Goal: Information Seeking & Learning: Check status

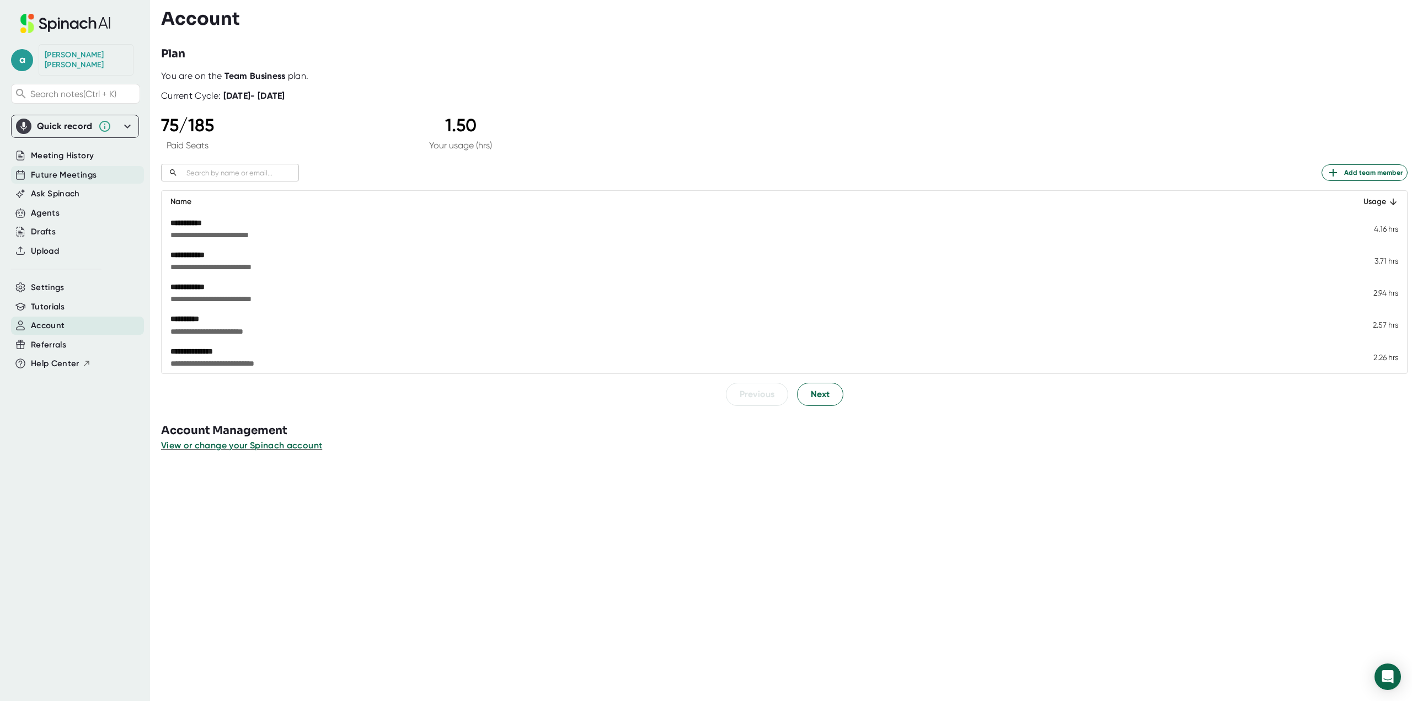
click at [74, 169] on span "Future Meetings" at bounding box center [64, 175] width 66 height 13
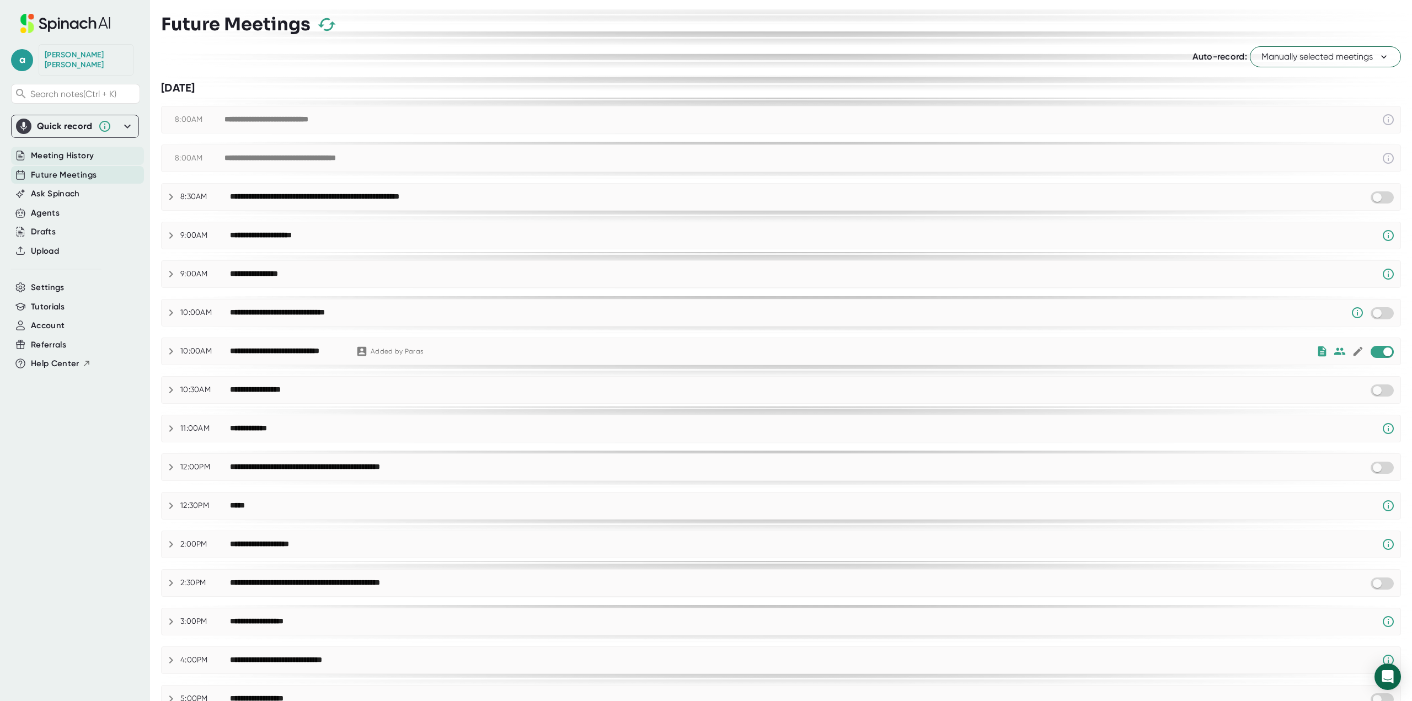
click at [49, 150] on span "Meeting History" at bounding box center [62, 156] width 63 height 13
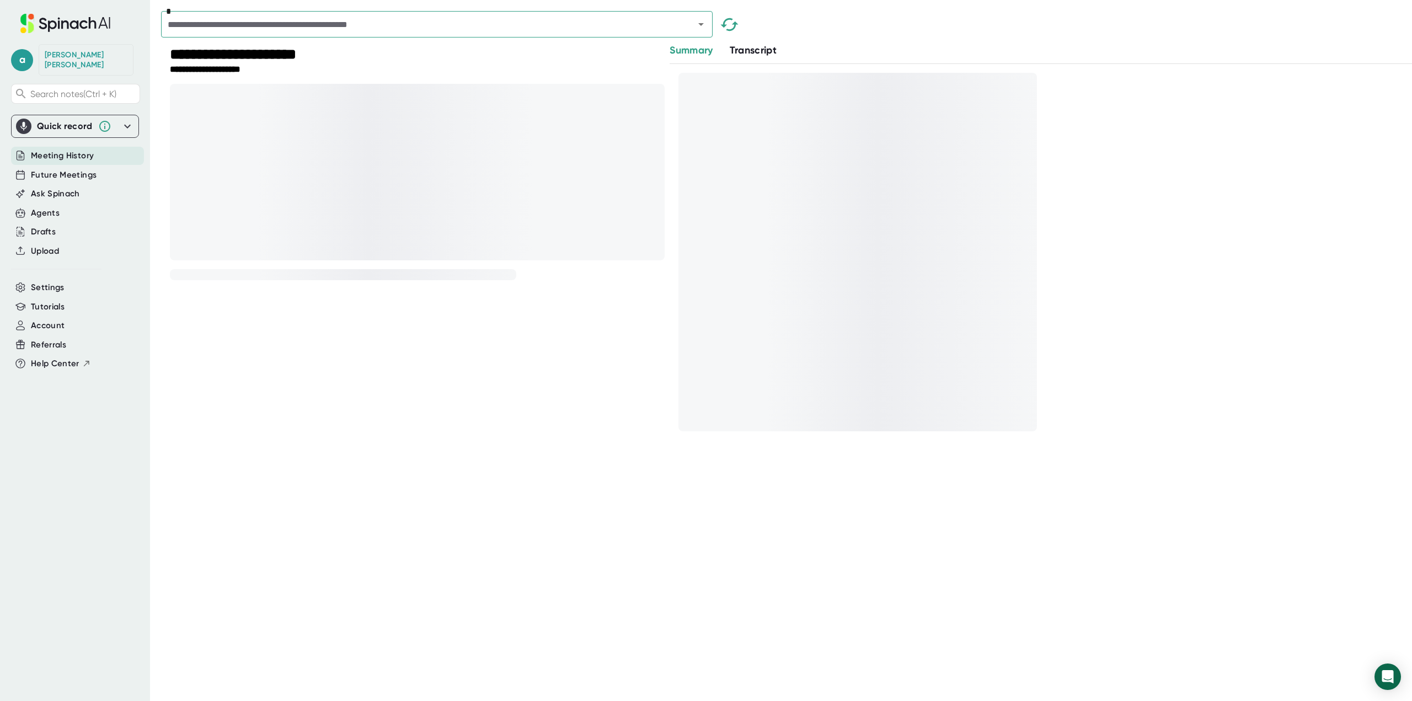
click at [773, 52] on span "Transcript" at bounding box center [753, 50] width 47 height 12
